Goal: Entertainment & Leisure: Consume media (video, audio)

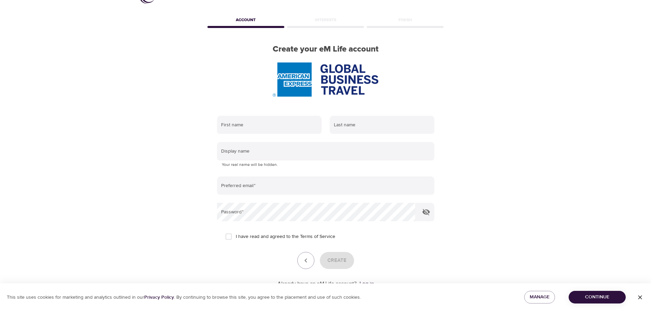
scroll to position [43, 0]
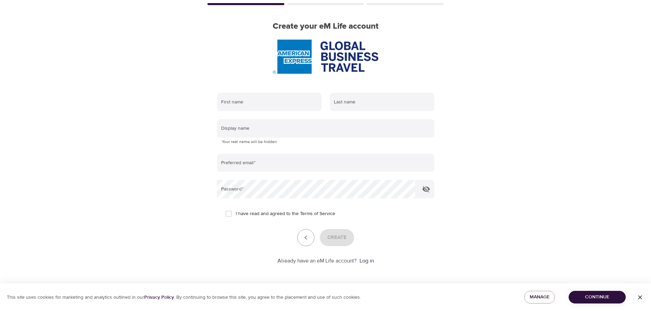
click at [310, 260] on p "Already have an eM Life account?" at bounding box center [316, 261] width 79 height 8
click at [371, 263] on link "Log in" at bounding box center [366, 261] width 14 height 7
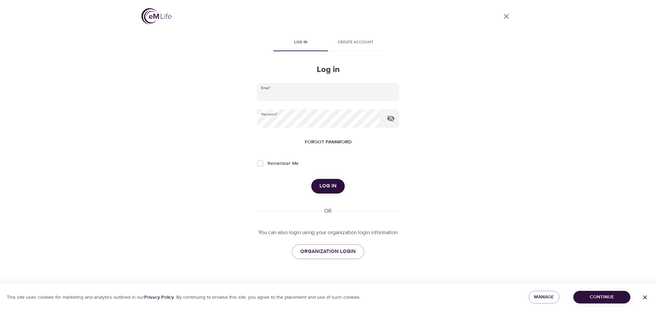
type input "pam.round@amexgbt.com"
click at [325, 186] on span "Log in" at bounding box center [327, 186] width 17 height 9
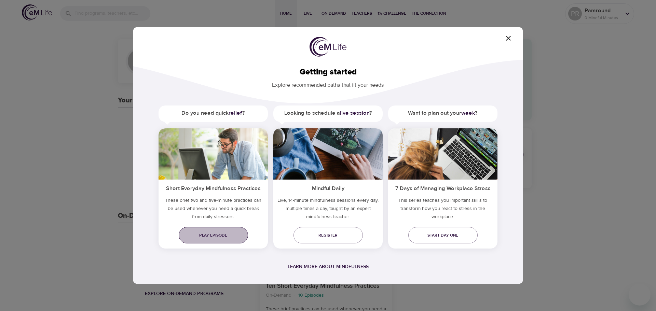
click at [212, 233] on span "Play episode" at bounding box center [213, 235] width 58 height 7
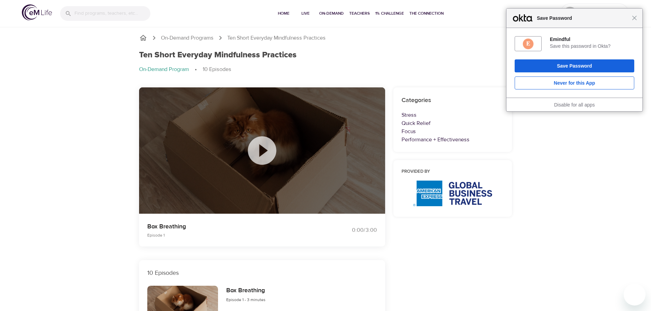
click at [635, 21] on div "Close Save Password" at bounding box center [574, 18] width 136 height 19
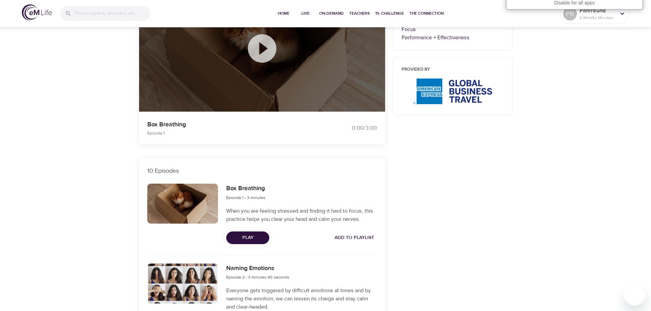
scroll to position [102, 0]
click at [248, 237] on span "Play" at bounding box center [248, 237] width 32 height 9
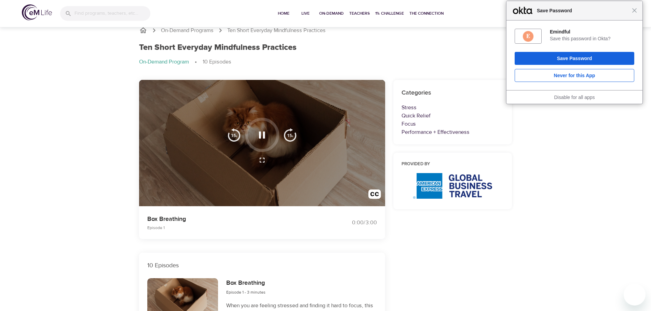
scroll to position [0, 0]
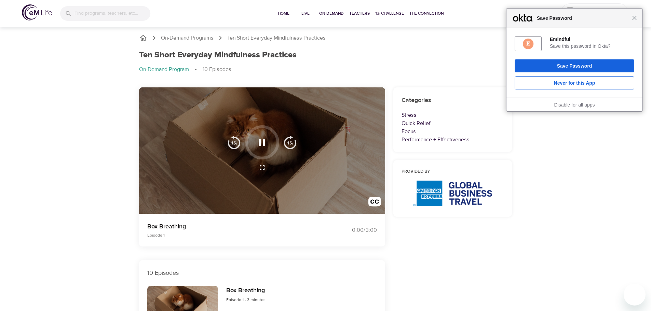
click at [260, 142] on icon "button" at bounding box center [262, 142] width 6 height 7
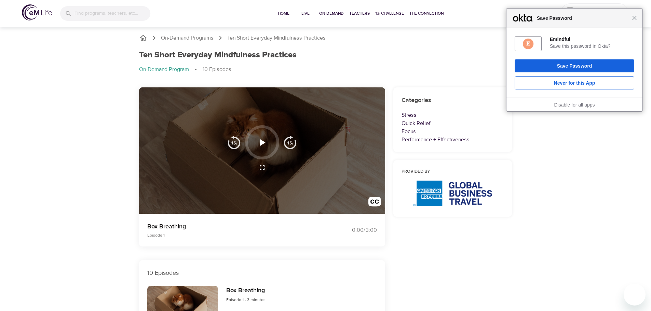
click at [261, 141] on icon "button" at bounding box center [262, 142] width 5 height 7
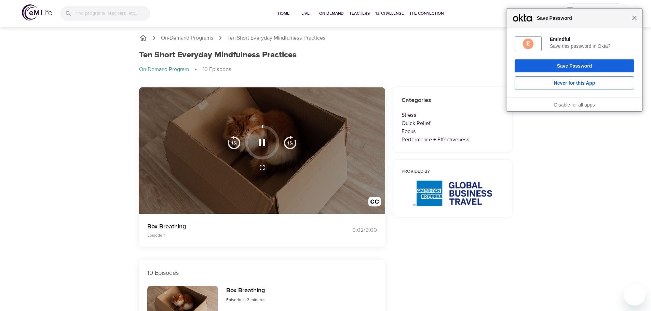
click at [635, 18] on span "Close" at bounding box center [634, 17] width 5 height 5
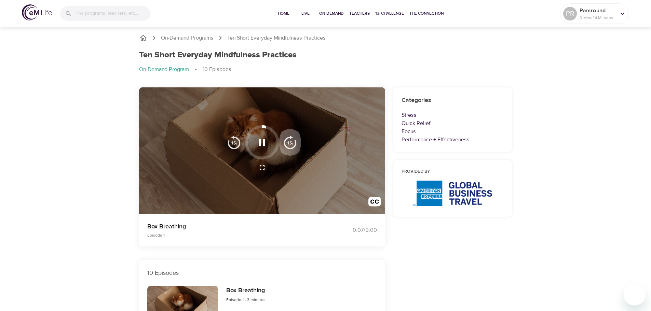
click at [289, 141] on img "button" at bounding box center [290, 143] width 14 height 14
click at [265, 146] on icon "button" at bounding box center [262, 143] width 12 height 12
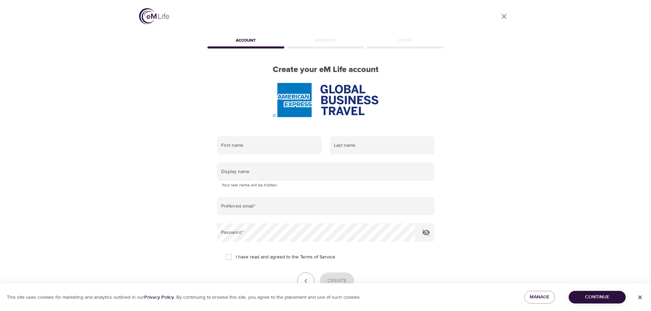
scroll to position [43, 0]
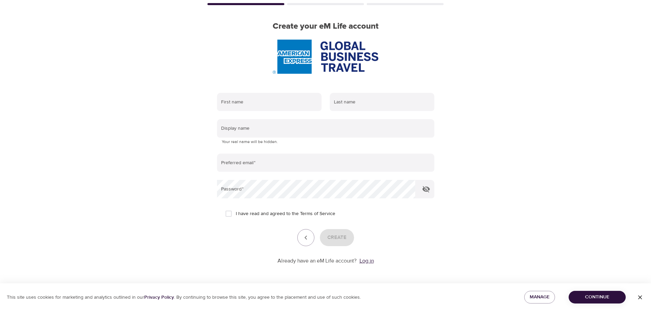
click at [365, 261] on link "Log in" at bounding box center [366, 261] width 14 height 7
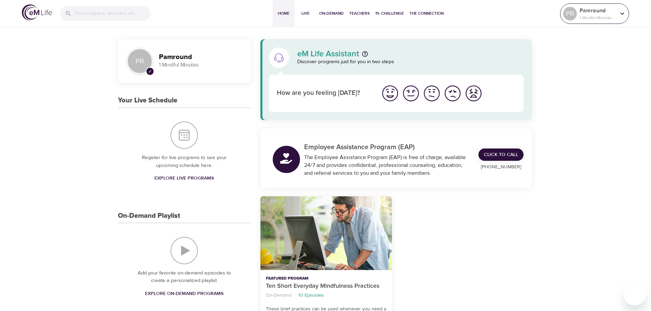
click at [582, 14] on p "Pamround" at bounding box center [597, 10] width 36 height 8
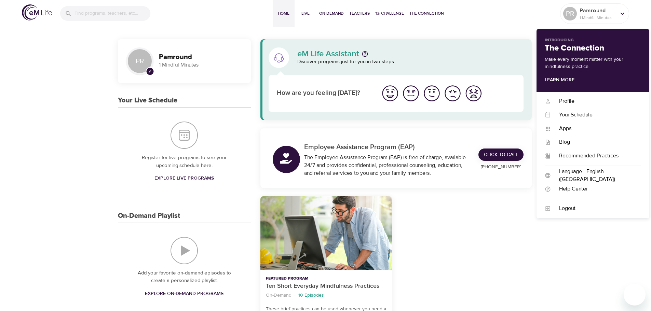
click at [495, 229] on div at bounding box center [466, 278] width 140 height 173
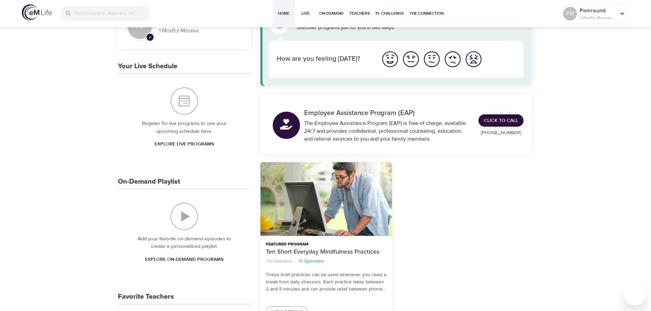
scroll to position [68, 0]
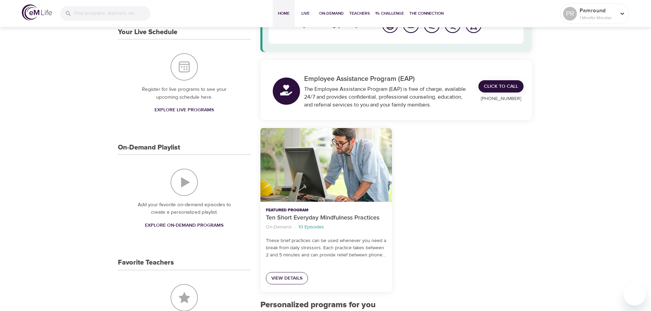
click at [293, 277] on span "View Details" at bounding box center [286, 278] width 31 height 9
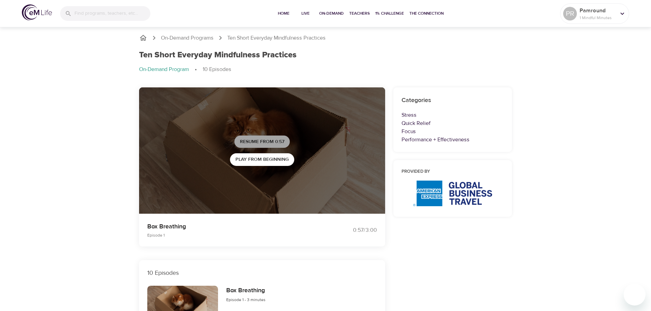
click at [269, 138] on span "Resume from 0:57" at bounding box center [262, 142] width 44 height 9
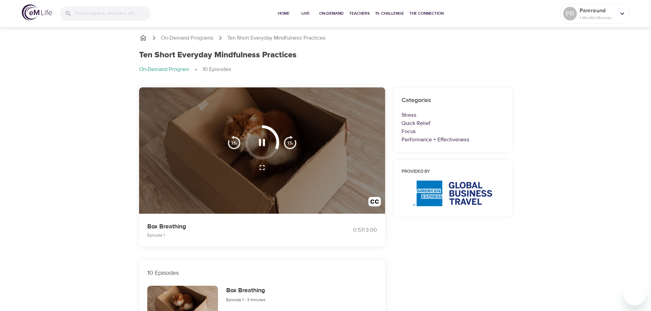
click at [290, 141] on img "button" at bounding box center [290, 143] width 14 height 14
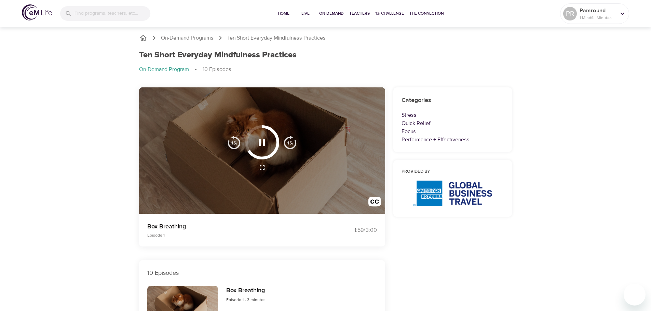
drag, startPoint x: 270, startPoint y: 155, endPoint x: 253, endPoint y: 150, distance: 17.6
click at [253, 150] on div at bounding box center [262, 142] width 34 height 34
click at [247, 136] on div at bounding box center [262, 142] width 34 height 34
click at [250, 134] on div at bounding box center [262, 142] width 34 height 34
click at [291, 142] on img "button" at bounding box center [290, 143] width 14 height 14
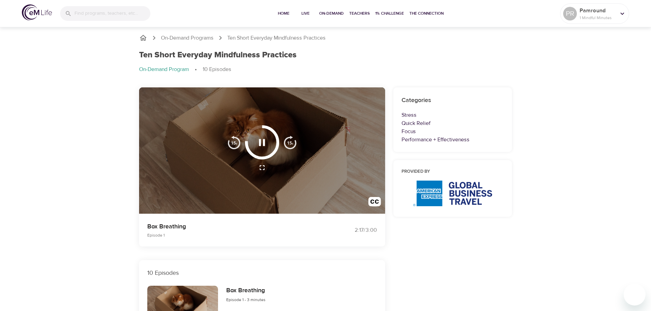
click at [291, 142] on img "button" at bounding box center [290, 143] width 14 height 14
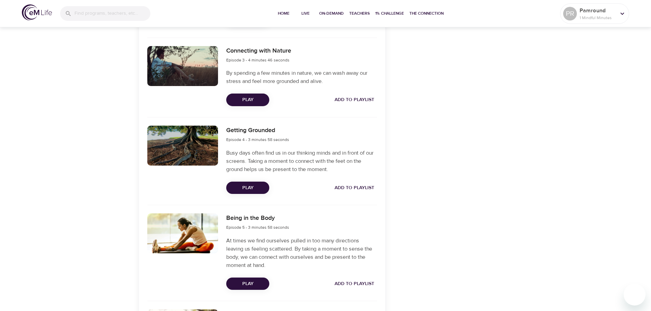
scroll to position [373, 0]
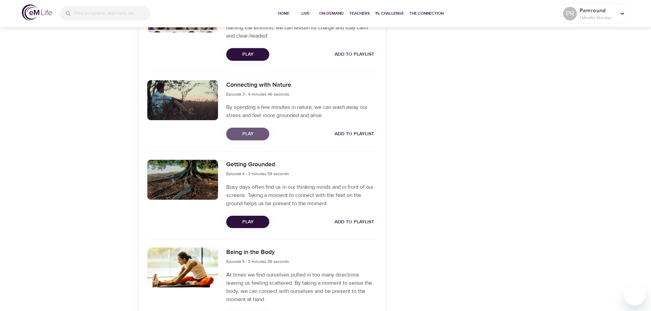
click at [248, 135] on span "Play" at bounding box center [248, 134] width 32 height 9
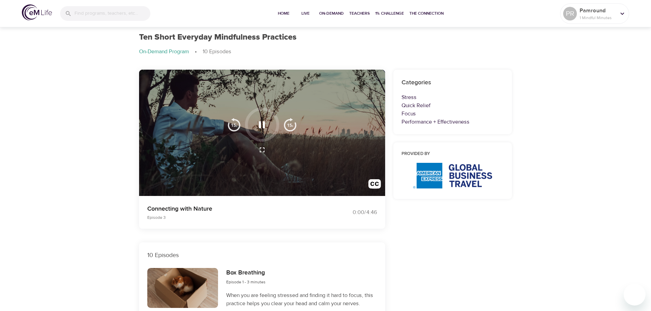
scroll to position [0, 0]
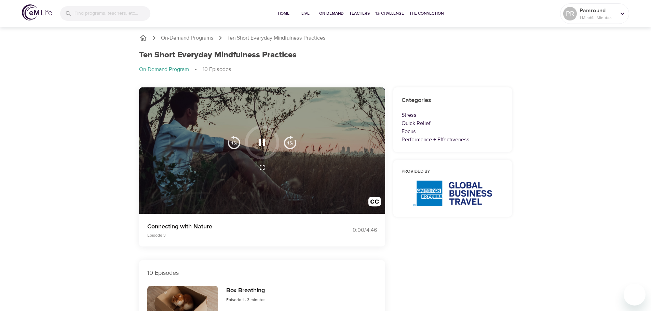
click at [293, 143] on img "button" at bounding box center [290, 143] width 14 height 14
click at [262, 144] on icon "button" at bounding box center [262, 143] width 12 height 12
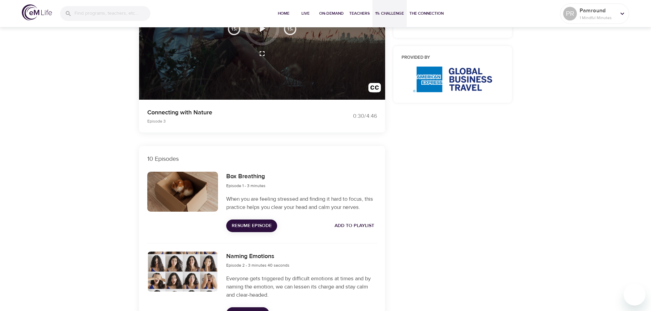
scroll to position [102, 0]
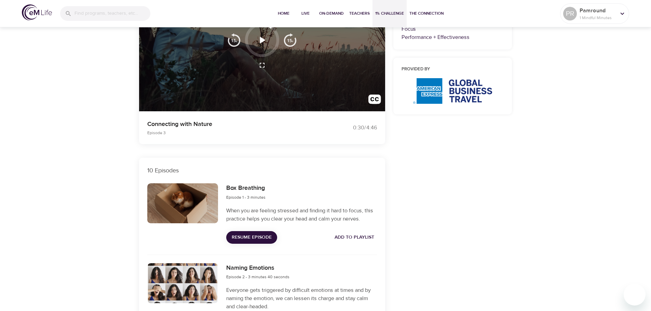
click at [388, 13] on span "1% Challenge" at bounding box center [389, 13] width 29 height 7
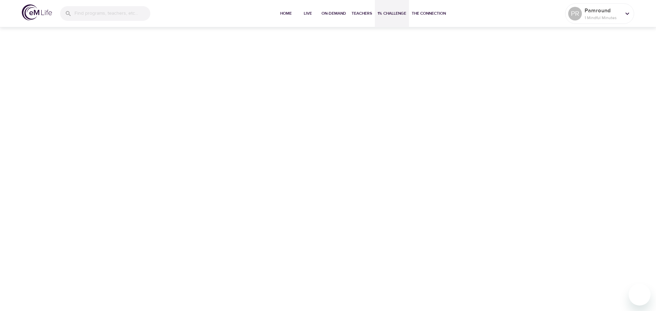
click at [387, 12] on span "1% Challenge" at bounding box center [391, 13] width 29 height 7
click at [284, 11] on span "Home" at bounding box center [286, 13] width 16 height 7
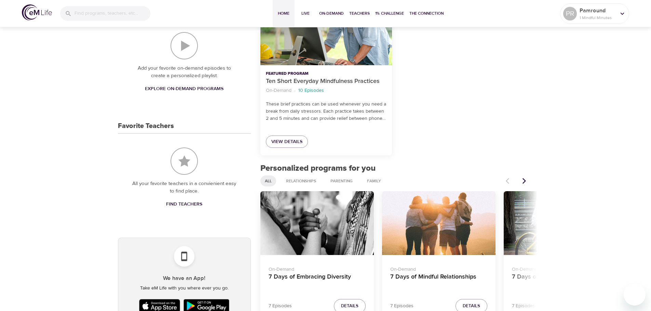
scroll to position [239, 0]
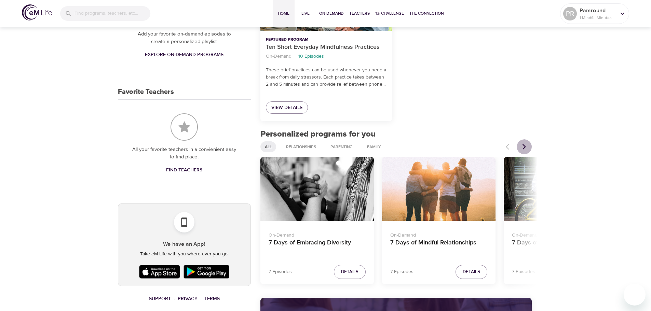
click at [524, 144] on icon "Next items" at bounding box center [524, 146] width 7 height 7
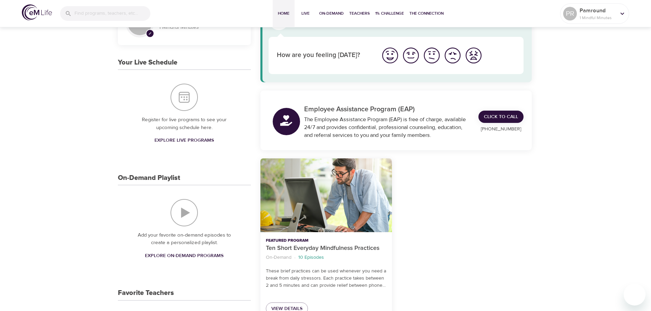
scroll to position [102, 0]
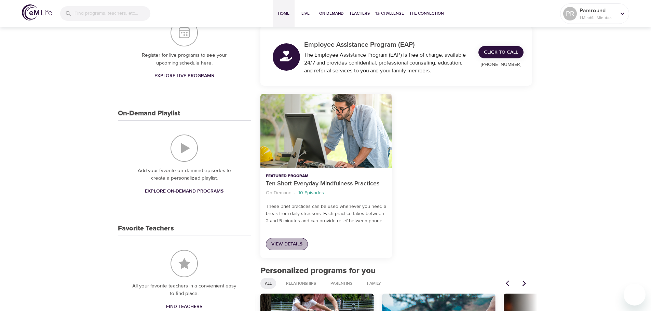
click at [291, 243] on span "View Details" at bounding box center [286, 244] width 31 height 9
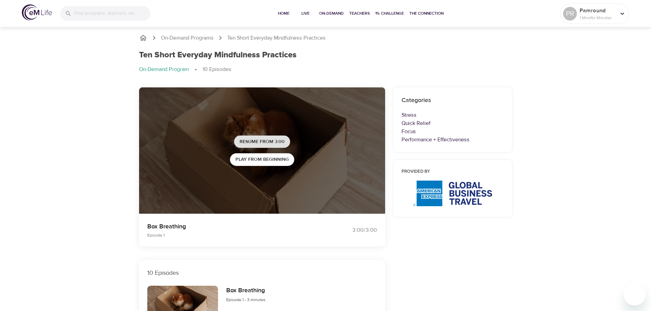
click at [284, 141] on span "Resume from 3:00" at bounding box center [261, 142] width 45 height 9
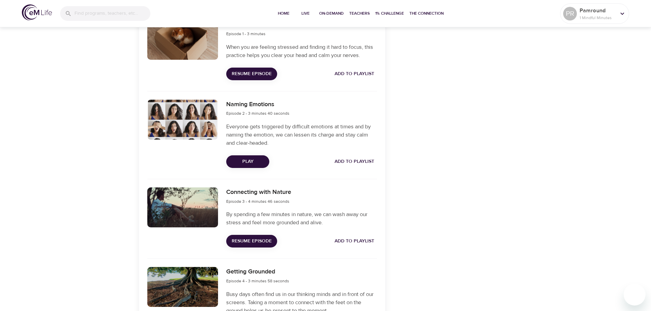
scroll to position [273, 0]
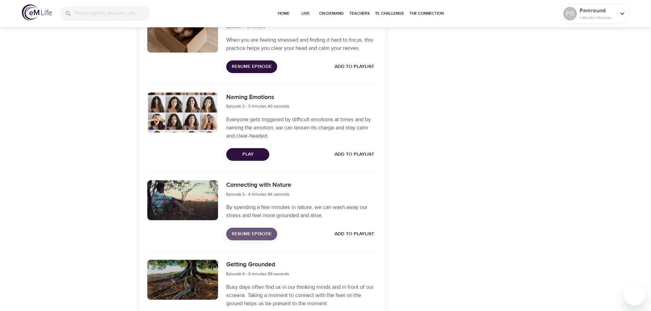
click at [263, 237] on span "Resume Episode" at bounding box center [252, 234] width 40 height 9
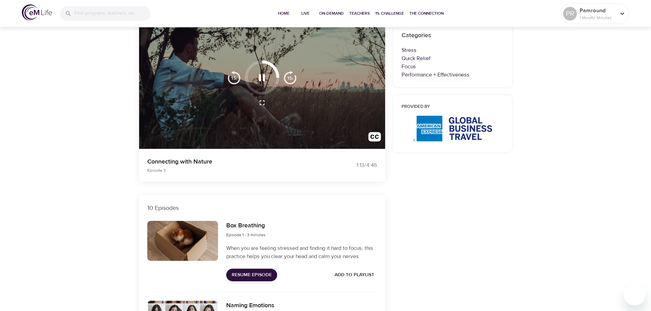
scroll to position [102, 0]
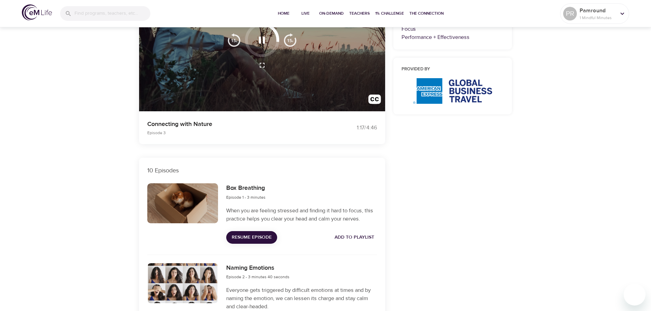
click at [231, 40] on img "button" at bounding box center [234, 40] width 14 height 14
click at [277, 40] on div at bounding box center [262, 40] width 34 height 34
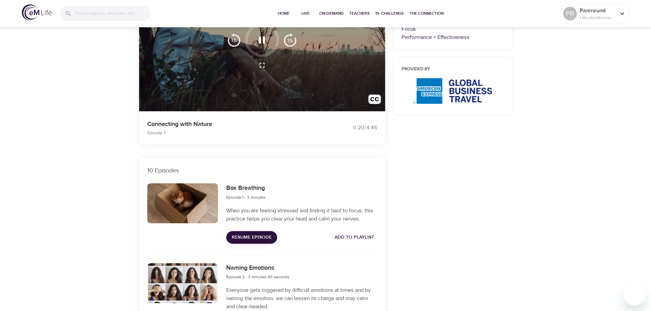
click at [276, 45] on div at bounding box center [262, 40] width 34 height 34
click at [288, 40] on img "button" at bounding box center [290, 40] width 14 height 14
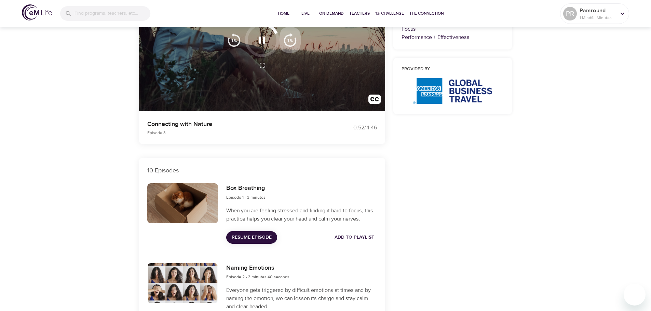
click at [288, 40] on img "button" at bounding box center [290, 40] width 14 height 14
click at [250, 47] on div at bounding box center [262, 40] width 34 height 34
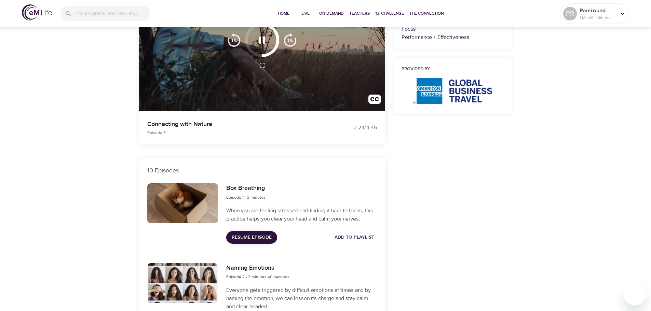
click at [248, 48] on div at bounding box center [262, 40] width 34 height 34
click at [247, 48] on div at bounding box center [262, 40] width 34 height 34
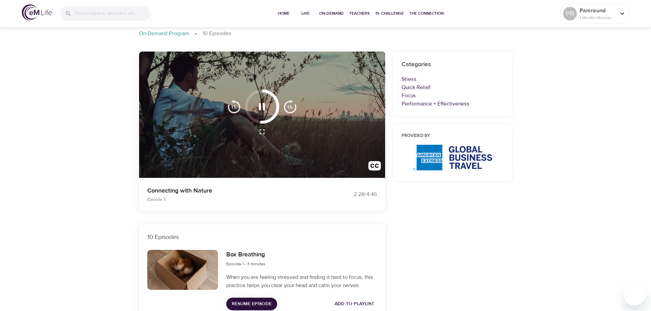
scroll to position [34, 0]
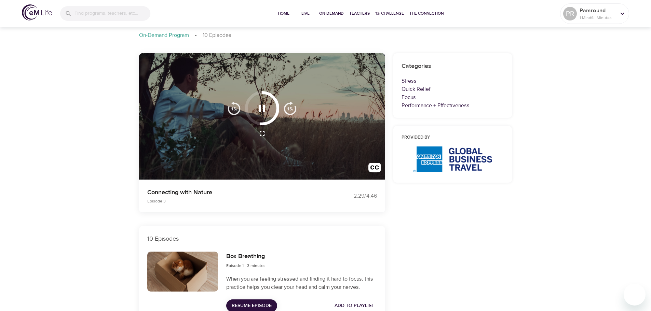
click at [290, 110] on img "button" at bounding box center [290, 108] width 14 height 14
click at [290, 109] on img "button" at bounding box center [290, 108] width 14 height 14
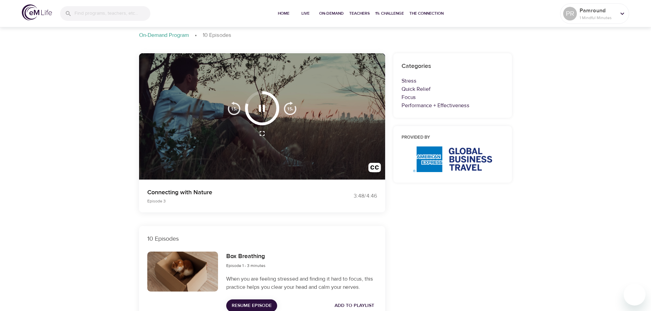
click at [290, 109] on img "button" at bounding box center [290, 108] width 14 height 14
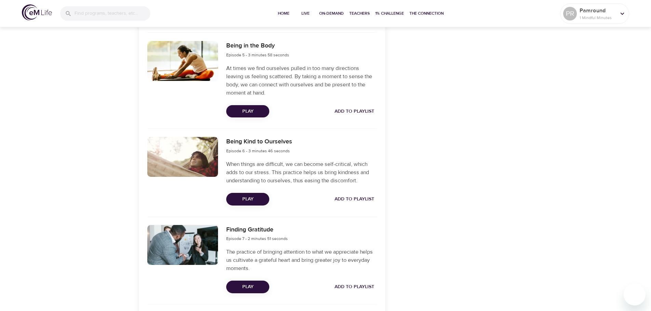
scroll to position [581, 0]
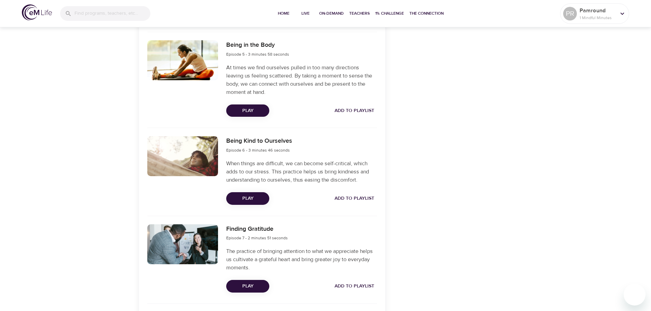
click at [253, 284] on span "Play" at bounding box center [248, 286] width 32 height 9
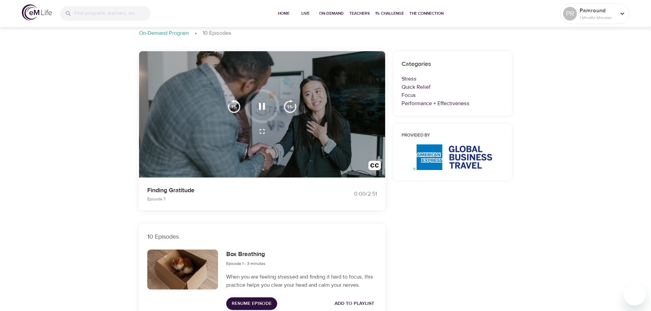
scroll to position [0, 0]
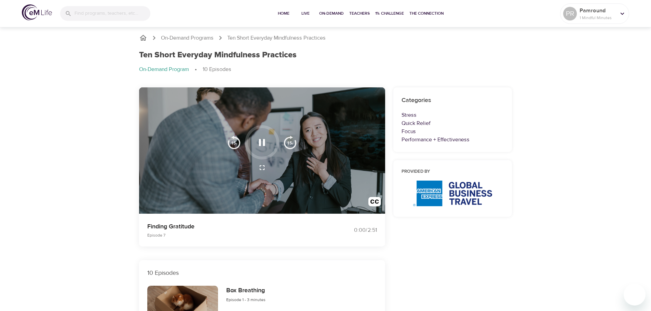
click at [259, 141] on icon "button" at bounding box center [262, 142] width 6 height 7
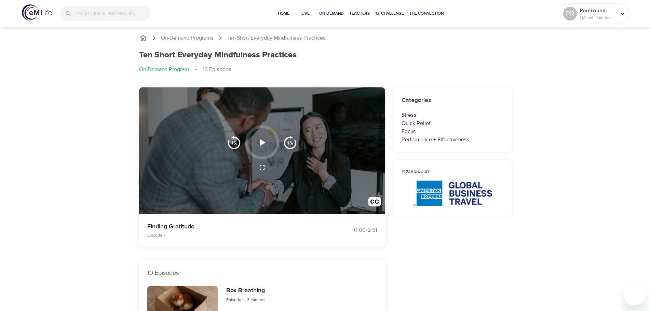
click at [260, 143] on icon "button" at bounding box center [262, 142] width 5 height 7
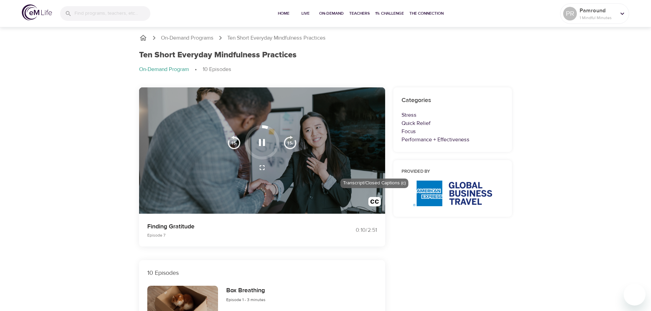
click at [380, 201] on img "button" at bounding box center [374, 203] width 13 height 13
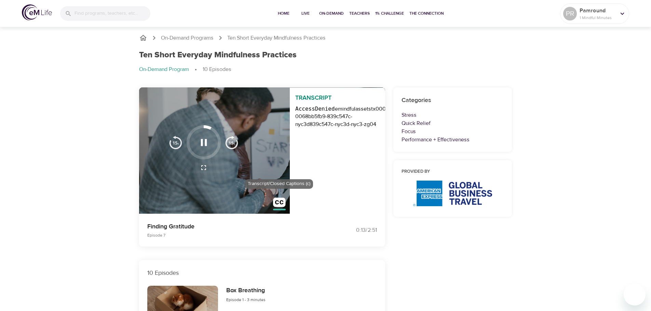
click at [279, 203] on img "button" at bounding box center [279, 204] width 13 height 13
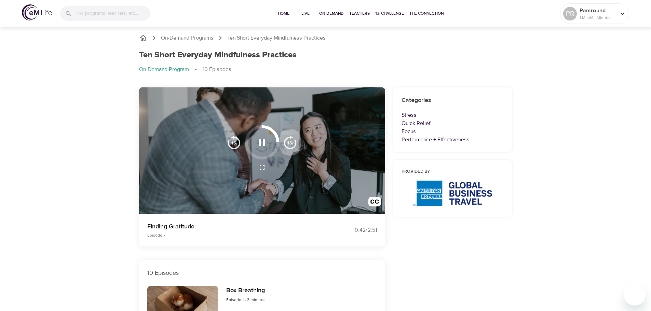
click at [293, 140] on img "button" at bounding box center [290, 143] width 14 height 14
click at [290, 143] on img "button" at bounding box center [290, 143] width 14 height 14
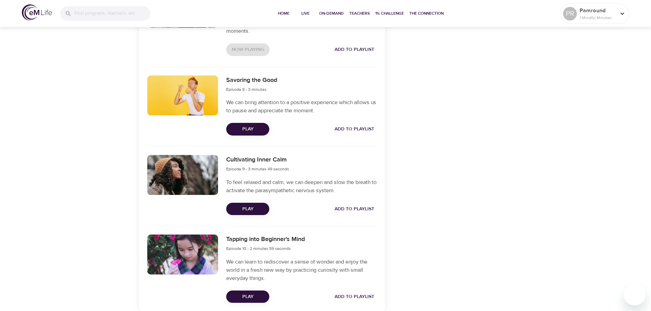
scroll to position [681, 0]
